Goal: Navigation & Orientation: Find specific page/section

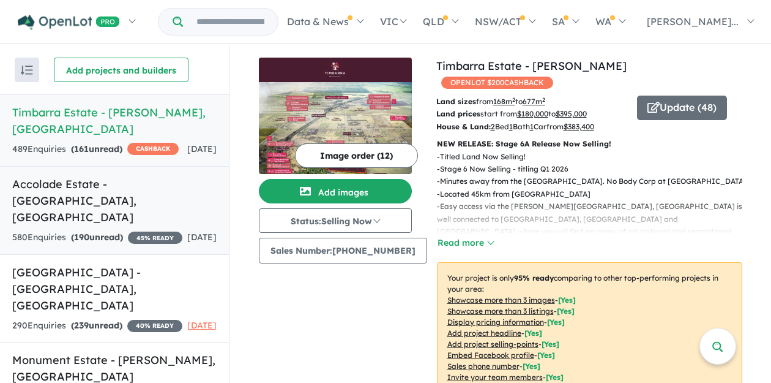
click at [174, 192] on link "Accolade Estate - [GEOGRAPHIC_DATA] , [GEOGRAPHIC_DATA] 580 Enquir ies ( 190 un…" at bounding box center [114, 210] width 229 height 89
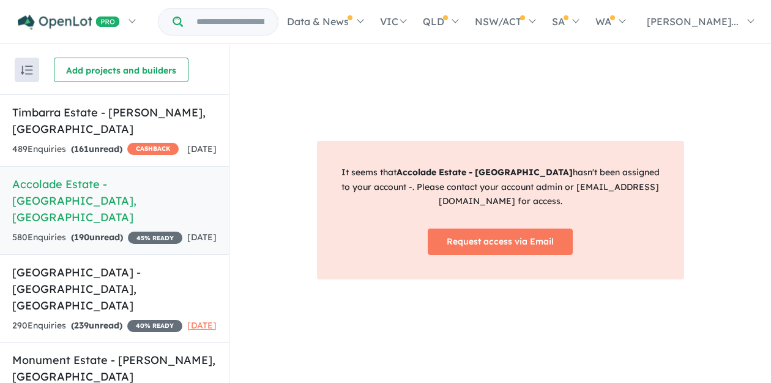
scroll to position [2, 0]
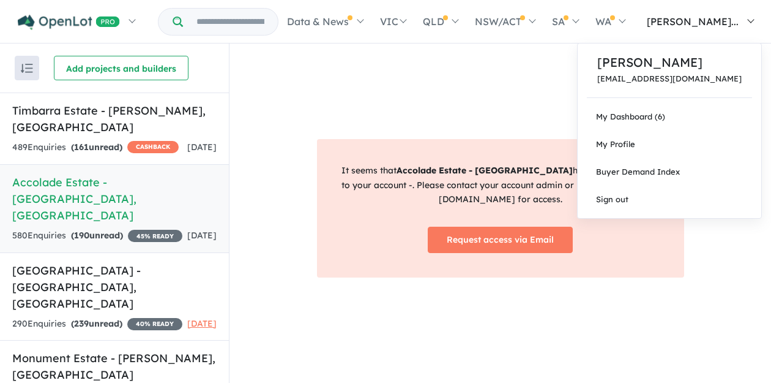
click at [716, 21] on span "[PERSON_NAME]..." at bounding box center [693, 21] width 92 height 12
click at [688, 111] on link "My Dashboard (6)" at bounding box center [670, 117] width 184 height 28
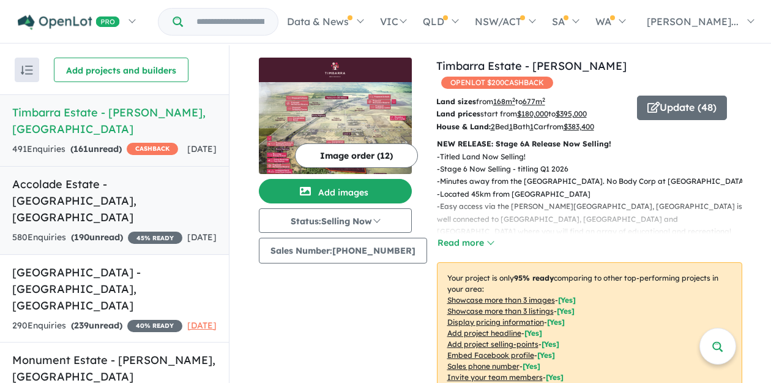
click at [144, 230] on div "580 Enquir ies ( 190 unread) 45 % READY" at bounding box center [97, 237] width 170 height 15
